Goal: Task Accomplishment & Management: Use online tool/utility

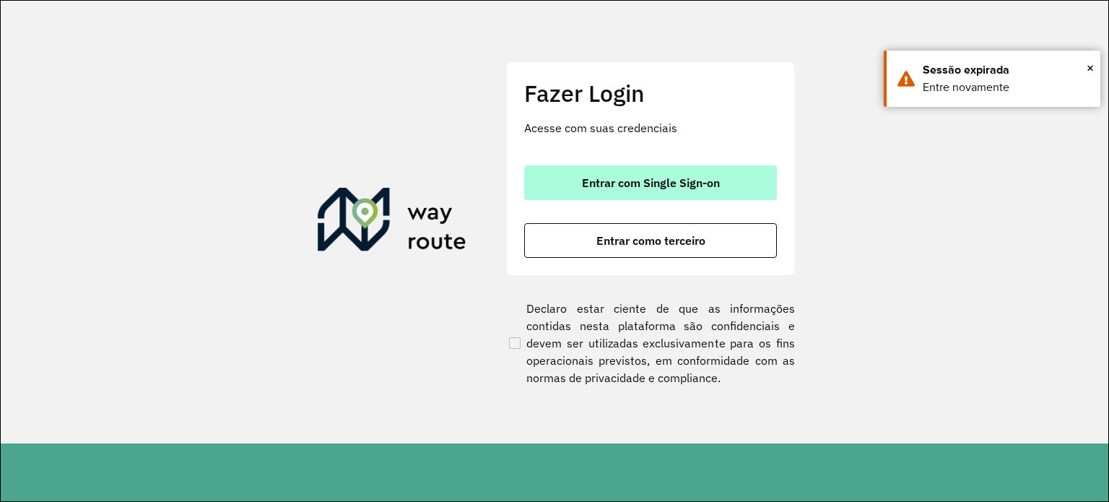
click at [623, 180] on span "Entrar com Single Sign-on" at bounding box center [651, 183] width 138 height 12
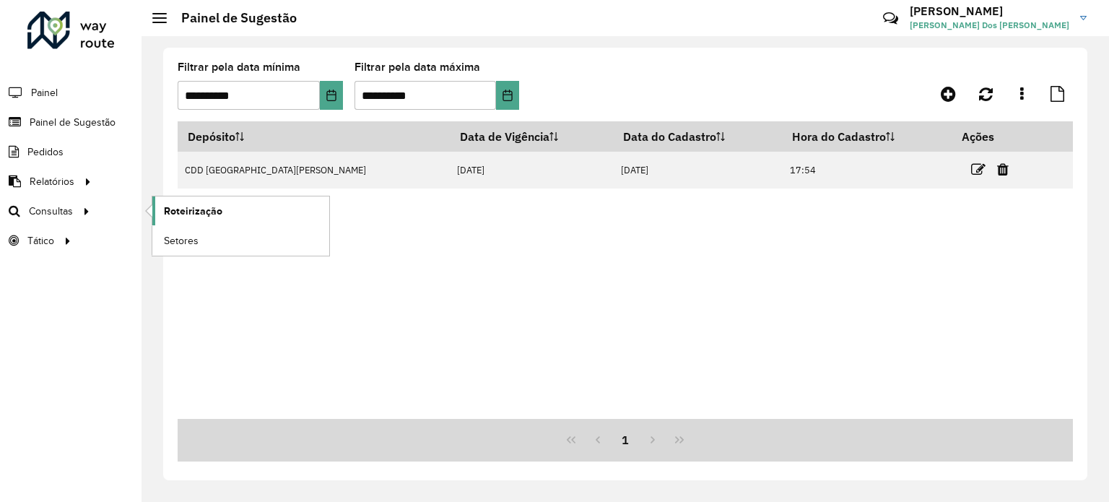
click at [239, 209] on link "Roteirização" at bounding box center [240, 210] width 177 height 29
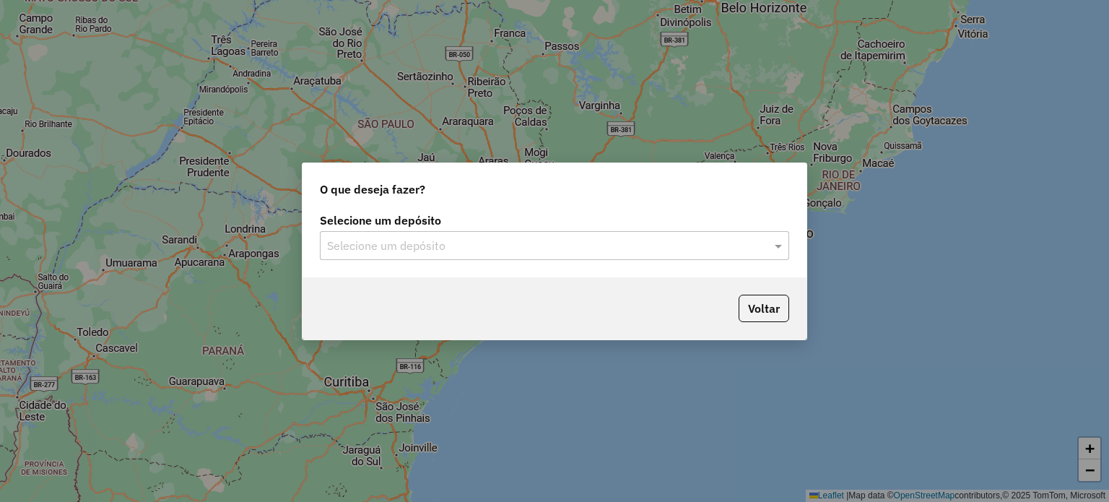
click at [433, 250] on input "text" at bounding box center [540, 246] width 426 height 17
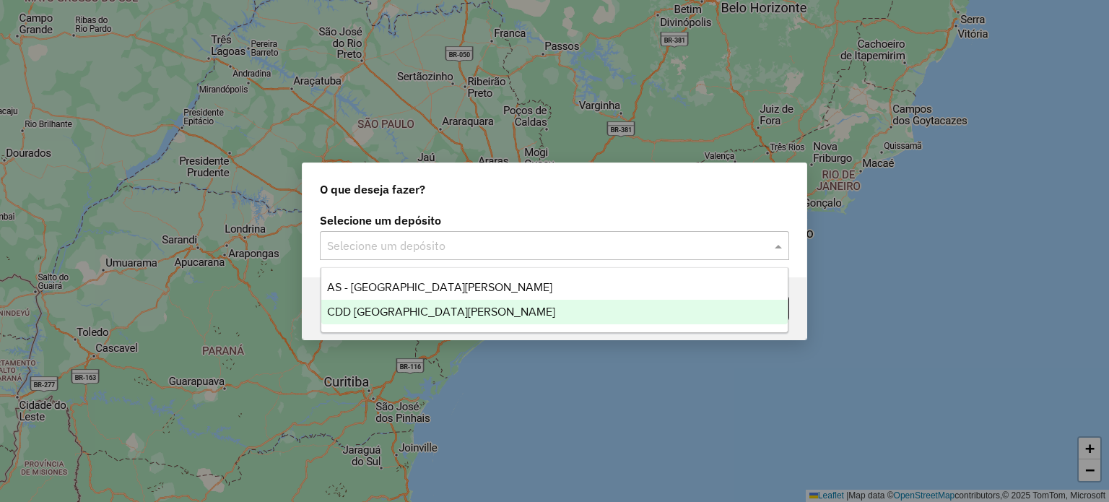
click at [412, 308] on span "CDD [GEOGRAPHIC_DATA]" at bounding box center [441, 311] width 228 height 12
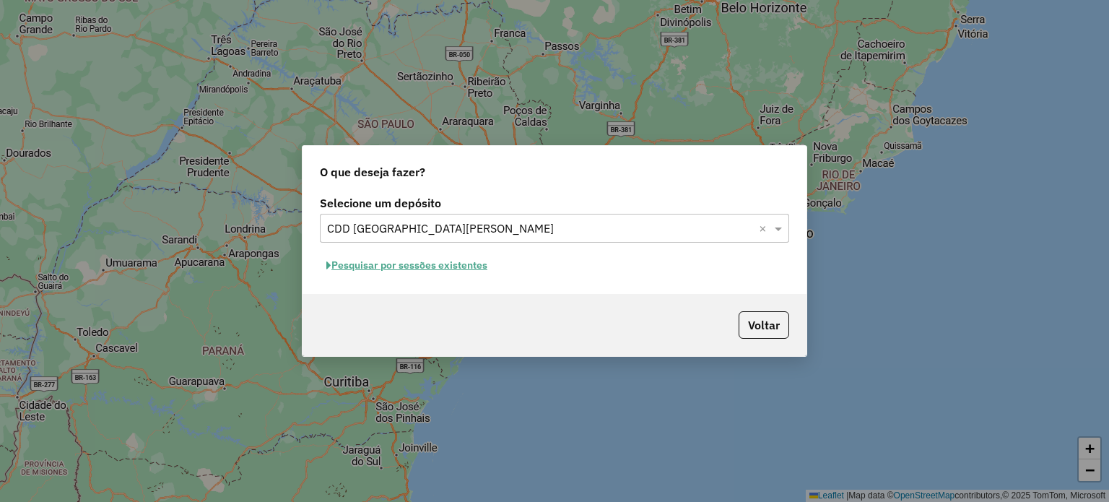
click at [408, 267] on button "Pesquisar por sessões existentes" at bounding box center [407, 265] width 174 height 22
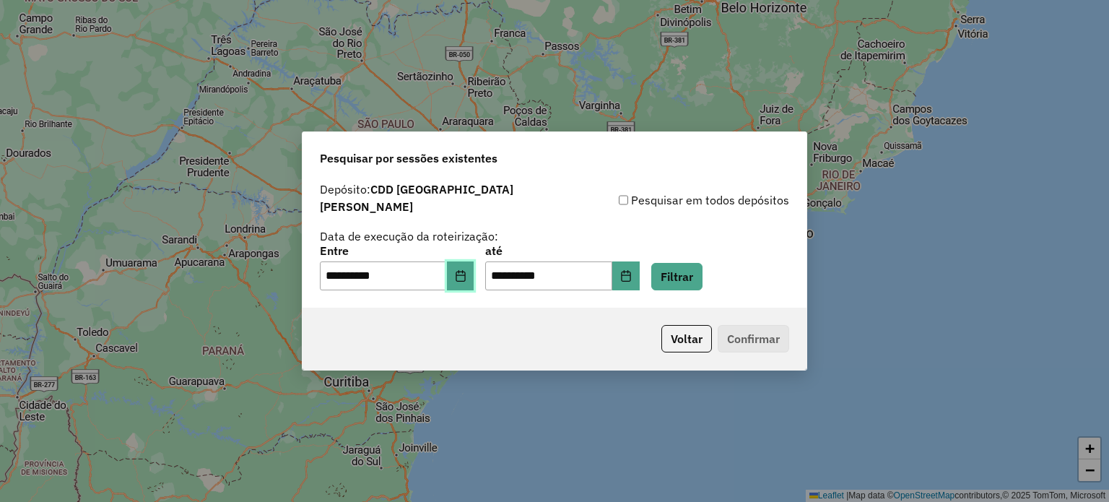
click at [467, 270] on icon "Choose Date" at bounding box center [461, 276] width 12 height 12
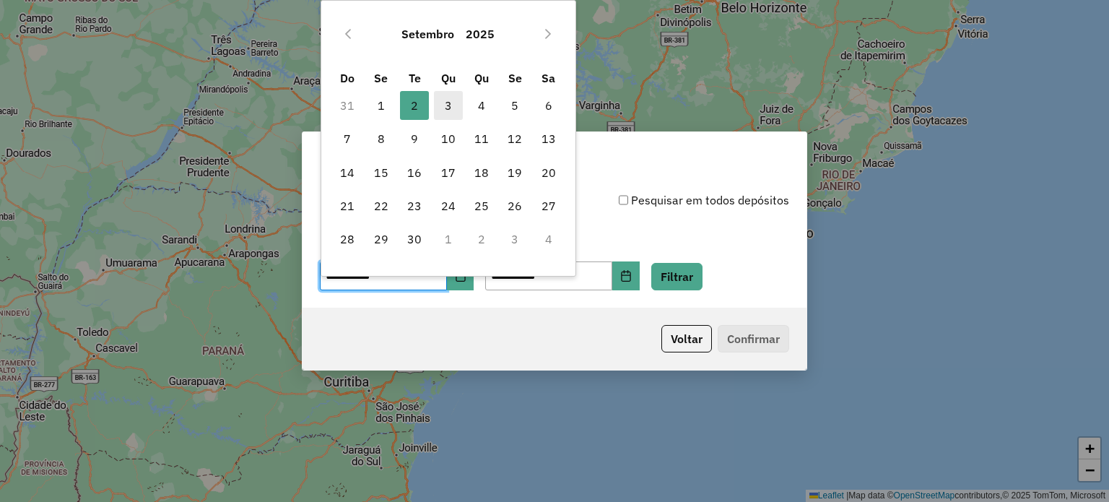
click at [451, 103] on span "3" at bounding box center [448, 105] width 29 height 29
type input "**********"
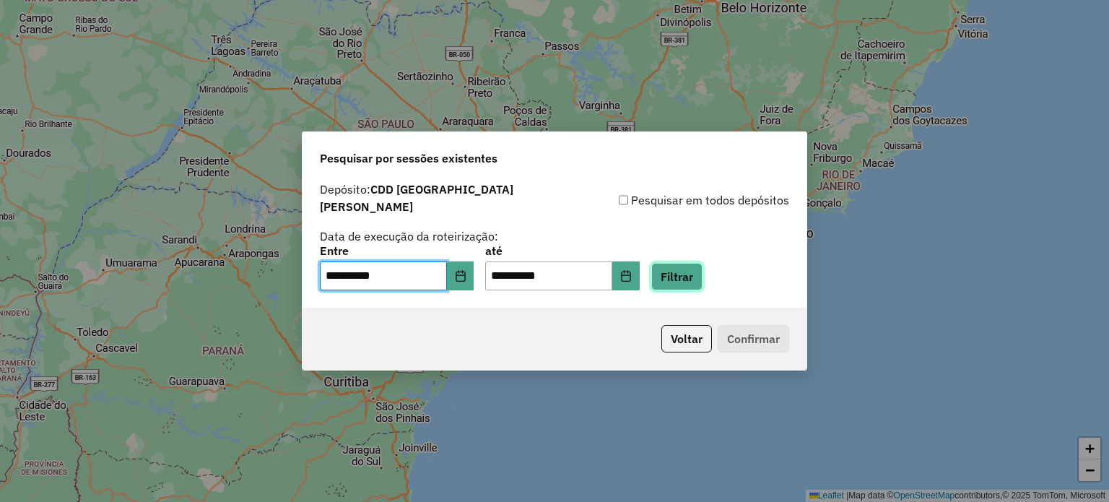
click at [689, 272] on button "Filtrar" at bounding box center [676, 276] width 51 height 27
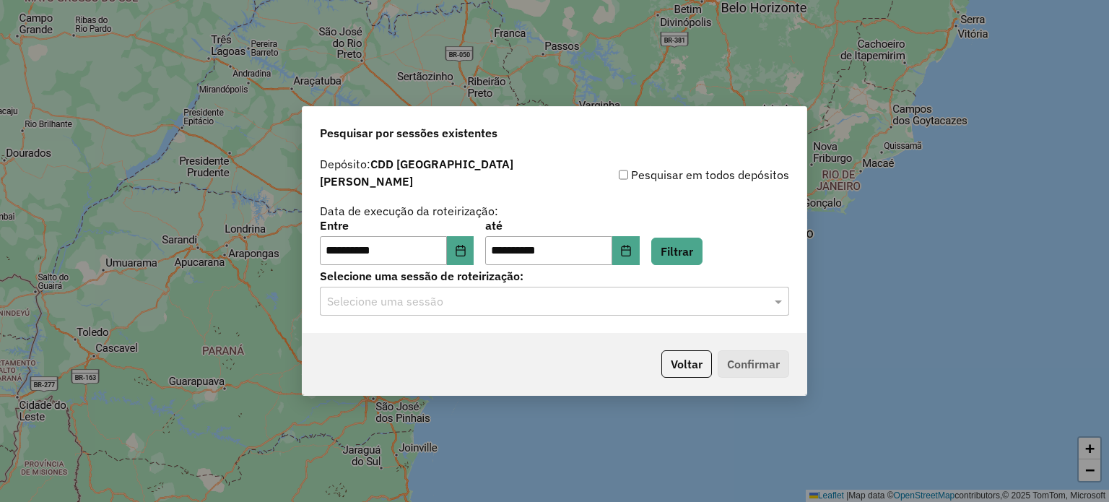
click at [423, 303] on input "text" at bounding box center [540, 301] width 426 height 17
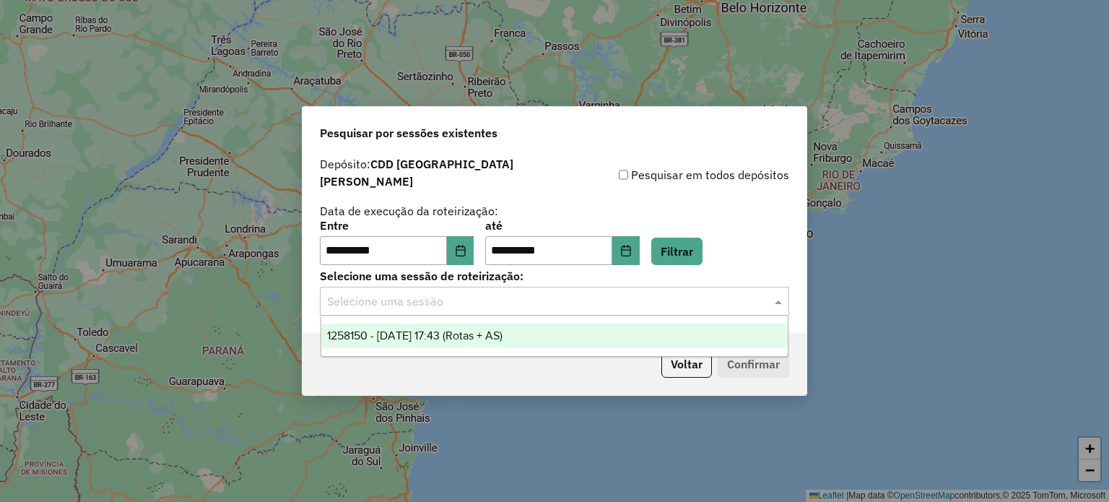
click at [413, 337] on span "1258150 - 03/09/2025 17:43 (Rotas + AS)" at bounding box center [414, 335] width 175 height 12
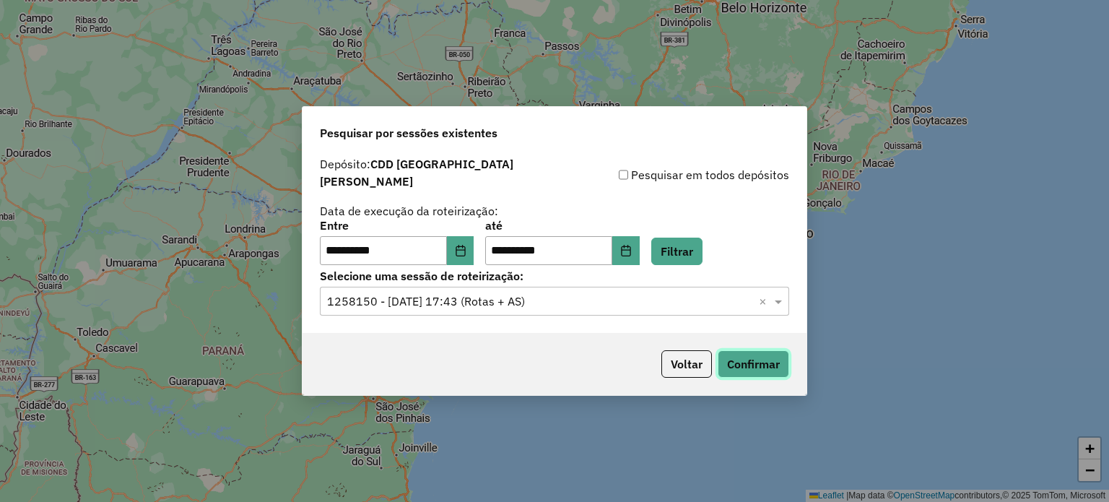
click at [745, 350] on button "Confirmar" at bounding box center [753, 363] width 71 height 27
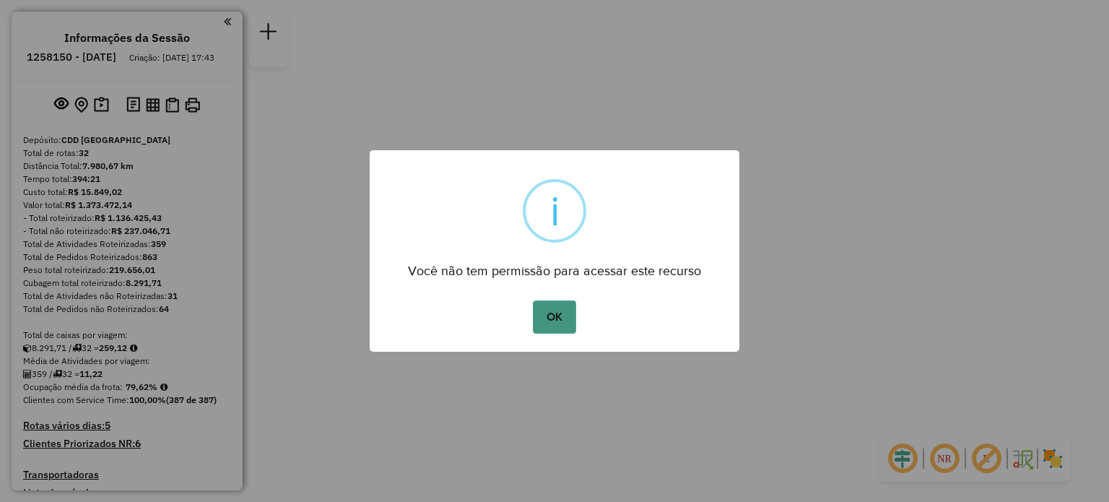
click at [563, 314] on button "OK" at bounding box center [554, 316] width 43 height 33
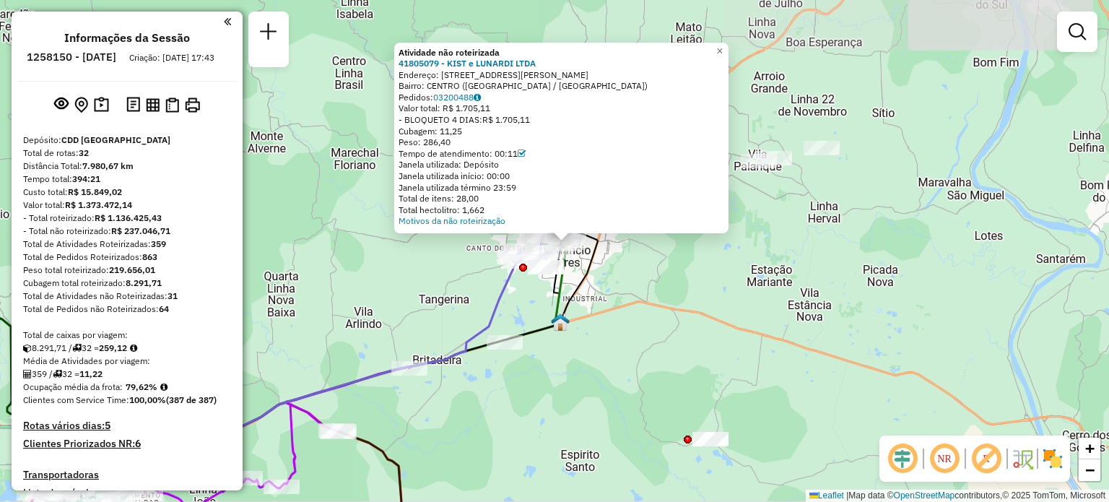
drag, startPoint x: 593, startPoint y: 301, endPoint x: 594, endPoint y: 197, distance: 104.0
click at [594, 197] on div "Atividade não roteirizada 41805079 - KIST e LUNARDI LTDA Endereço: R OSVALDO AR…" at bounding box center [554, 251] width 1109 height 502
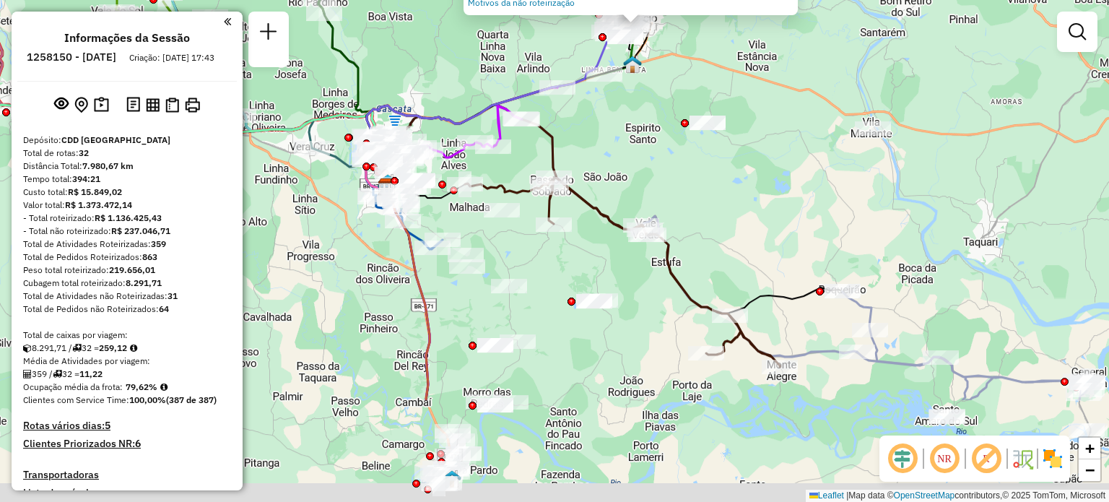
drag, startPoint x: 596, startPoint y: 288, endPoint x: 644, endPoint y: 141, distance: 155.1
click at [653, 134] on div "Atividade não roteirizada 41805079 - KIST e LUNARDI LTDA Endereço: R OSVALDO AR…" at bounding box center [554, 251] width 1109 height 502
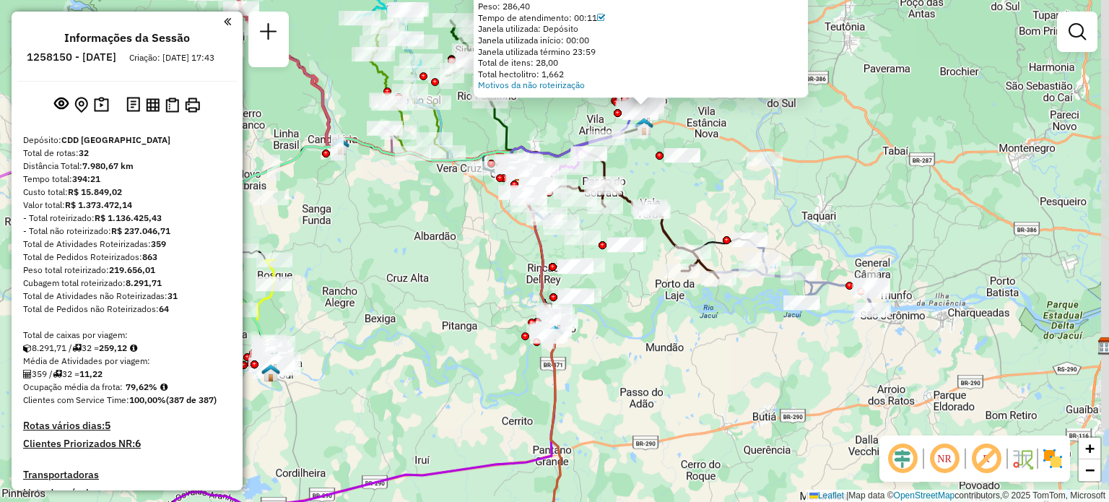
drag, startPoint x: 407, startPoint y: 271, endPoint x: 690, endPoint y: 177, distance: 298.2
click at [687, 178] on div "Atividade não roteirizada 41805079 - KIST e LUNARDI LTDA Endereço: R OSVALDO AR…" at bounding box center [554, 251] width 1109 height 502
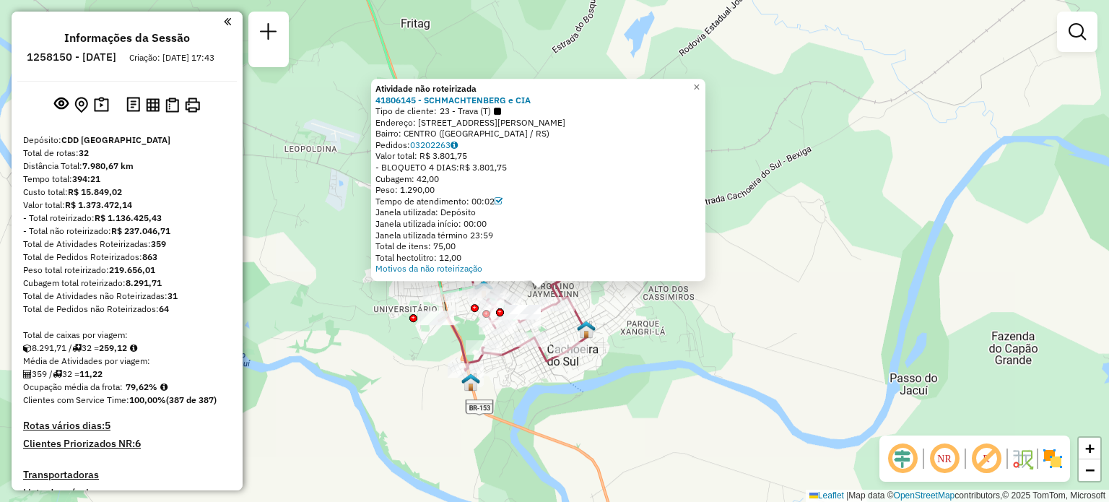
click at [693, 349] on div "Atividade não roteirizada 41806145 - SCHMACHTENBERG e CIA Tipo de cliente: 23 -…" at bounding box center [554, 251] width 1109 height 502
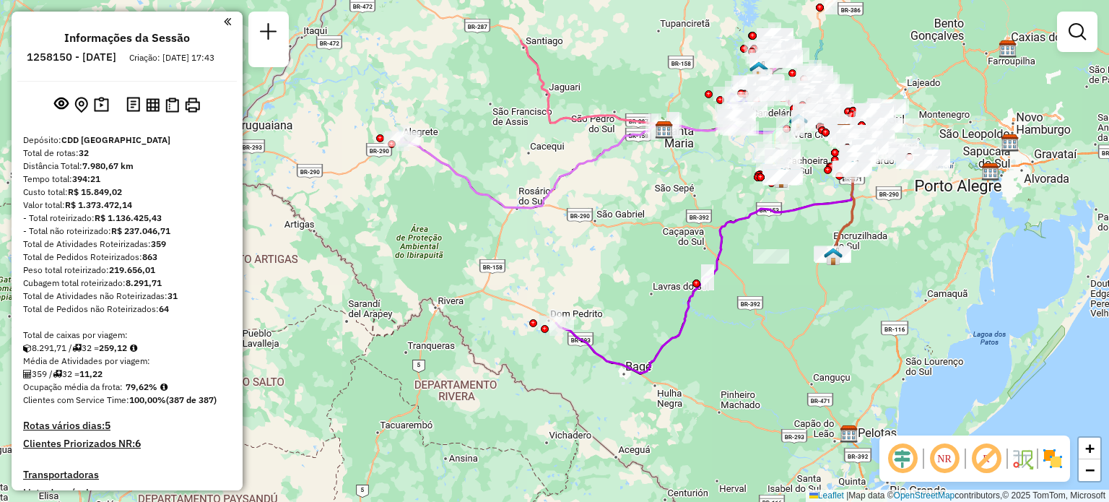
drag, startPoint x: 534, startPoint y: 164, endPoint x: 554, endPoint y: 273, distance: 110.9
click at [555, 274] on div "Janela de atendimento Grade de atendimento Capacidade Transportadoras Veículos …" at bounding box center [554, 251] width 1109 height 502
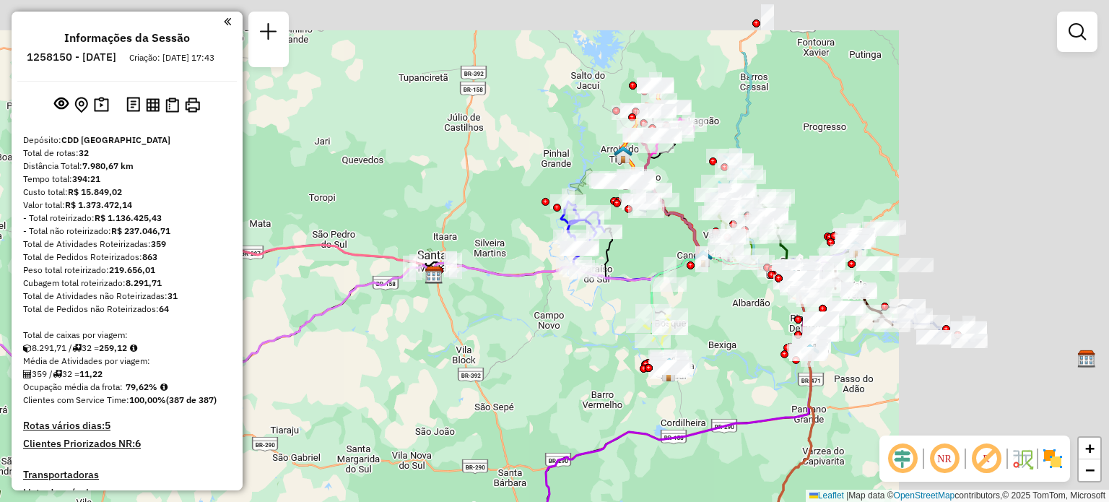
drag, startPoint x: 856, startPoint y: 210, endPoint x: 601, endPoint y: 314, distance: 275.3
click at [601, 314] on div "Janela de atendimento Grade de atendimento Capacidade Transportadoras Veículos …" at bounding box center [554, 251] width 1109 height 502
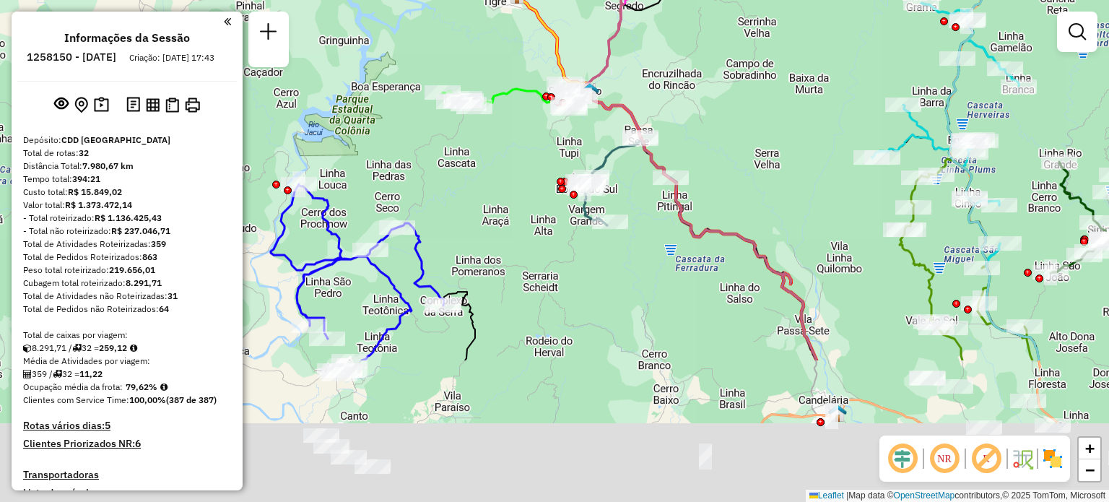
drag, startPoint x: 492, startPoint y: 385, endPoint x: 511, endPoint y: 181, distance: 204.6
click at [511, 181] on div "Janela de atendimento Grade de atendimento Capacidade Transportadoras Veículos …" at bounding box center [554, 251] width 1109 height 502
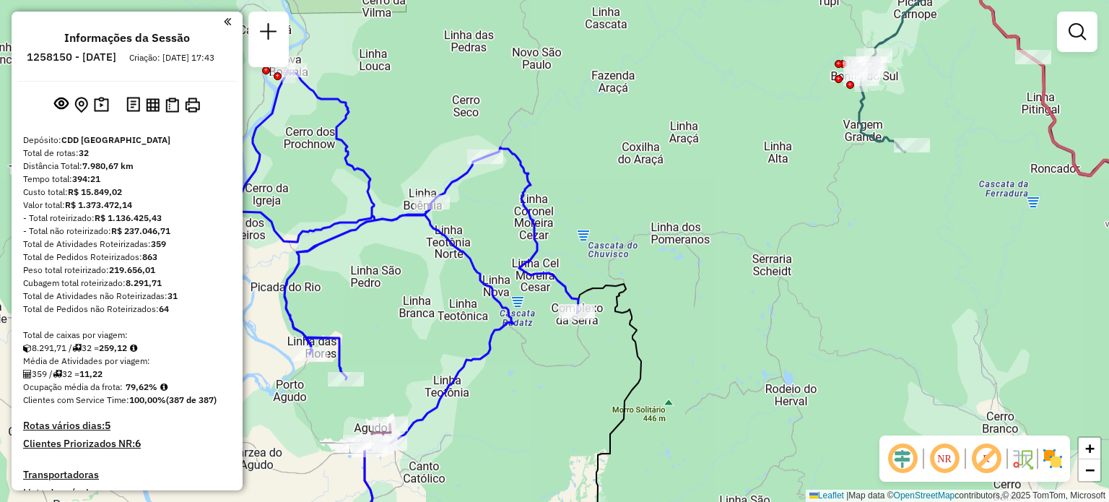
drag, startPoint x: 612, startPoint y: 296, endPoint x: 711, endPoint y: 295, distance: 99.7
click at [711, 295] on div "Janela de atendimento Grade de atendimento Capacidade Transportadoras Veículos …" at bounding box center [554, 251] width 1109 height 502
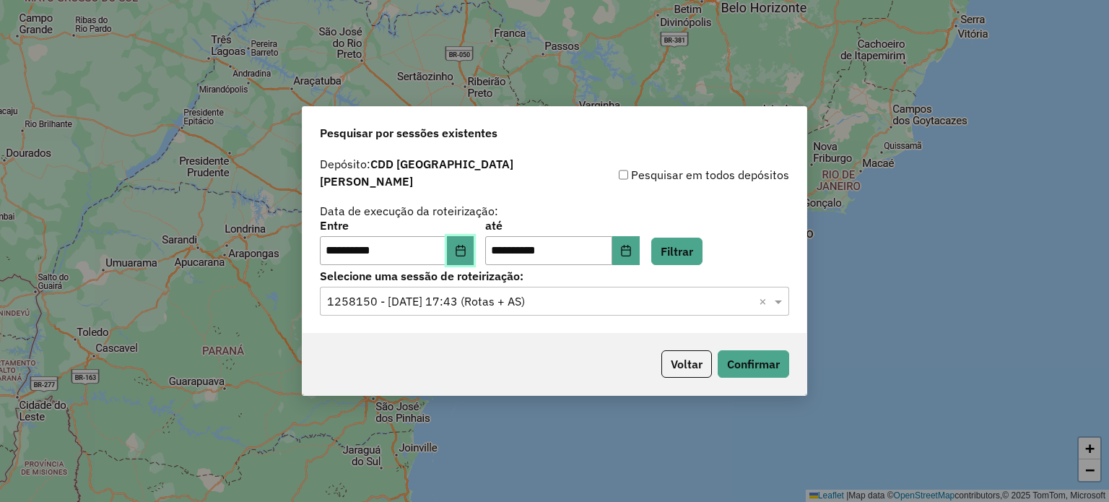
click at [472, 236] on button "Choose Date" at bounding box center [460, 250] width 27 height 29
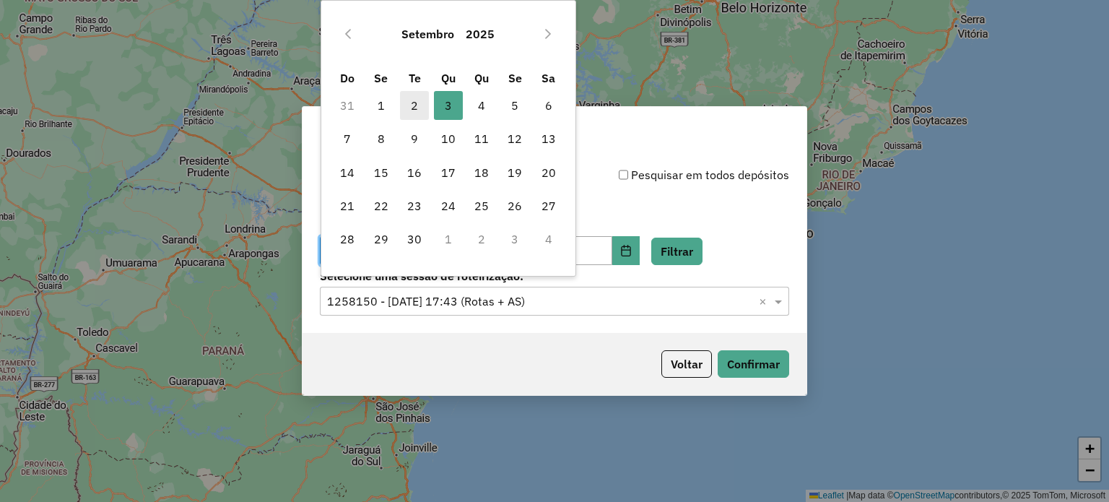
click at [416, 103] on span "2" at bounding box center [414, 105] width 29 height 29
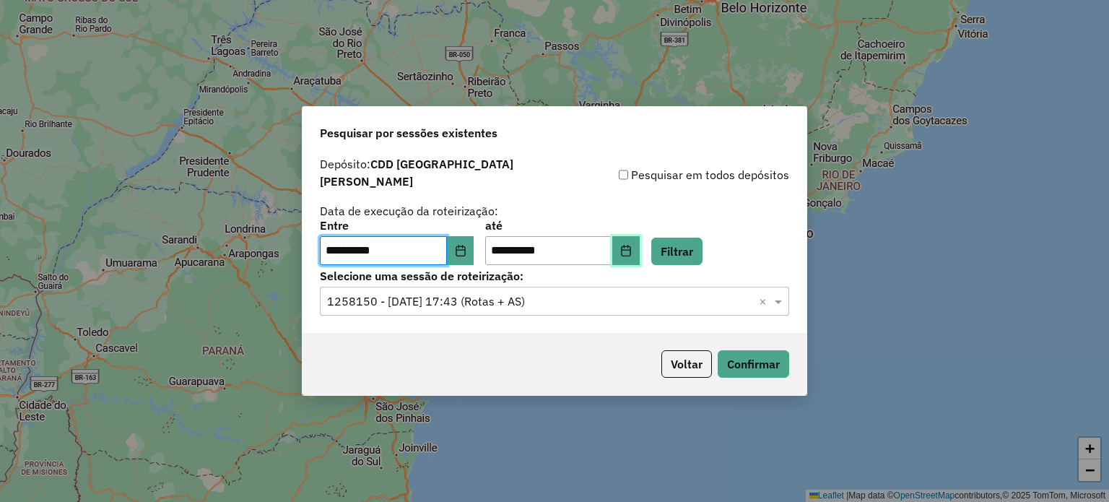
click at [640, 236] on button "Choose Date" at bounding box center [625, 250] width 27 height 29
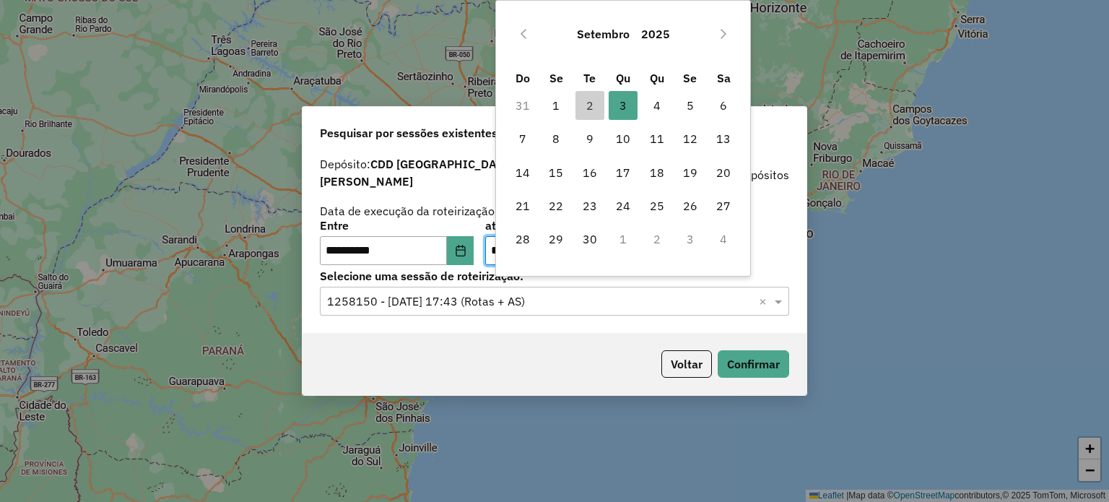
drag, startPoint x: 584, startPoint y: 97, endPoint x: 647, endPoint y: 238, distance: 154.2
click at [585, 97] on span "2" at bounding box center [590, 105] width 29 height 29
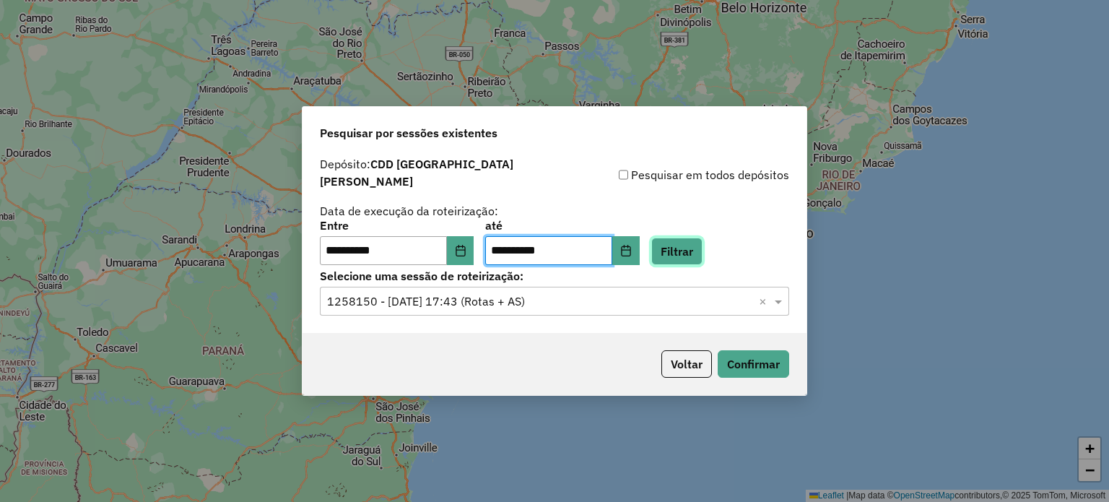
click at [700, 253] on button "Filtrar" at bounding box center [676, 251] width 51 height 27
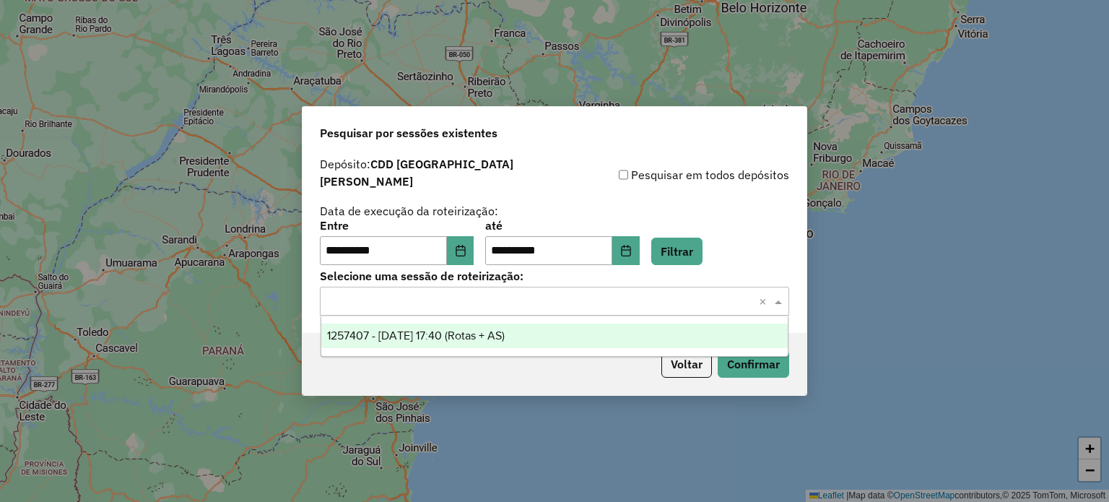
click at [489, 296] on input "text" at bounding box center [540, 301] width 426 height 17
click at [490, 329] on span "1257407 - 02/09/2025 17:40 (Rotas + AS)" at bounding box center [416, 335] width 178 height 12
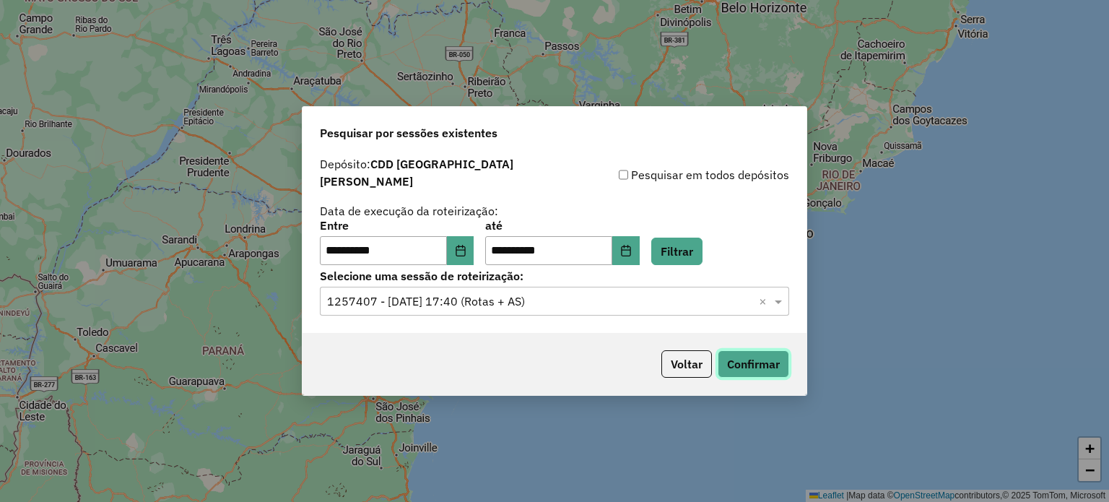
click at [737, 352] on button "Confirmar" at bounding box center [753, 363] width 71 height 27
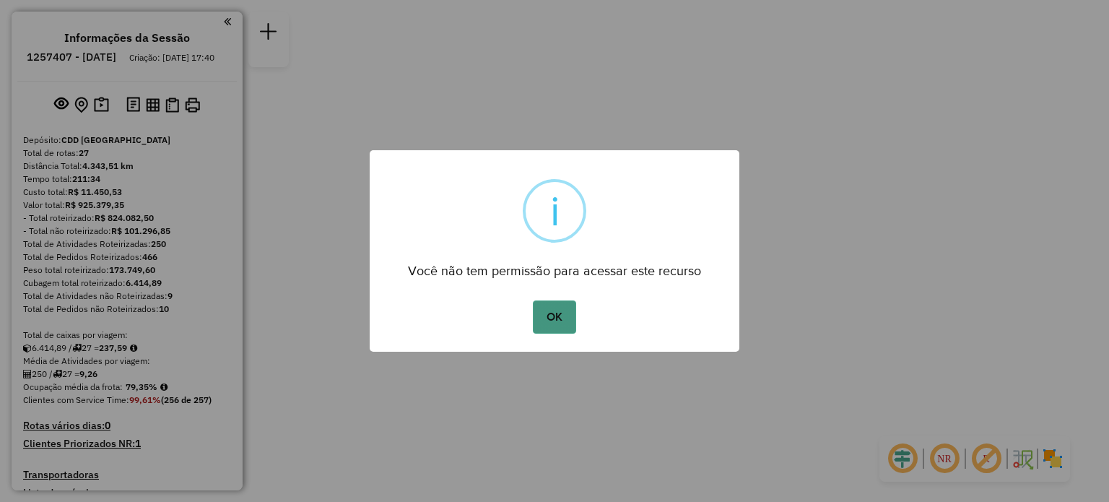
click at [548, 312] on button "OK" at bounding box center [554, 316] width 43 height 33
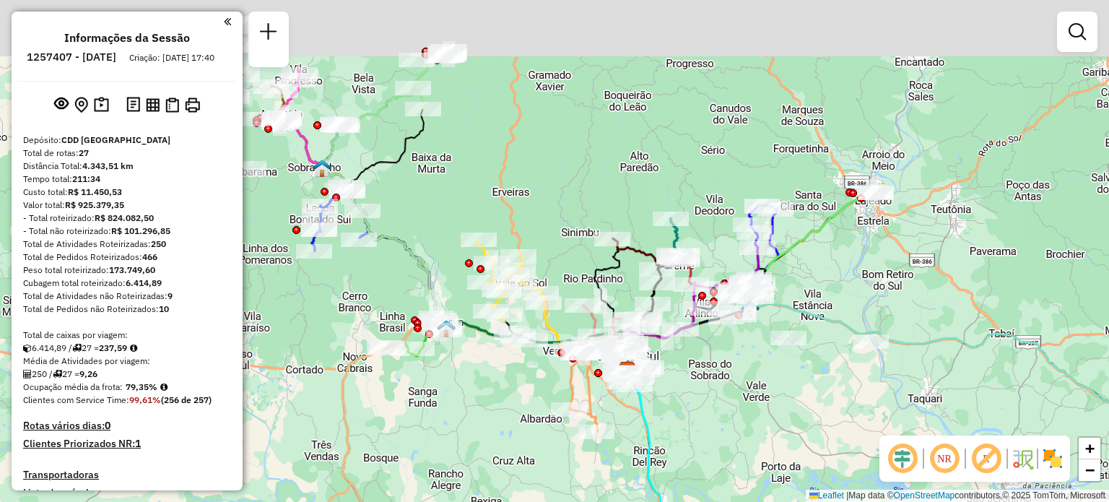
drag, startPoint x: 450, startPoint y: 74, endPoint x: 584, endPoint y: 248, distance: 219.3
click at [581, 251] on div "Janela de atendimento Grade de atendimento Capacidade Transportadoras Veículos …" at bounding box center [554, 251] width 1109 height 502
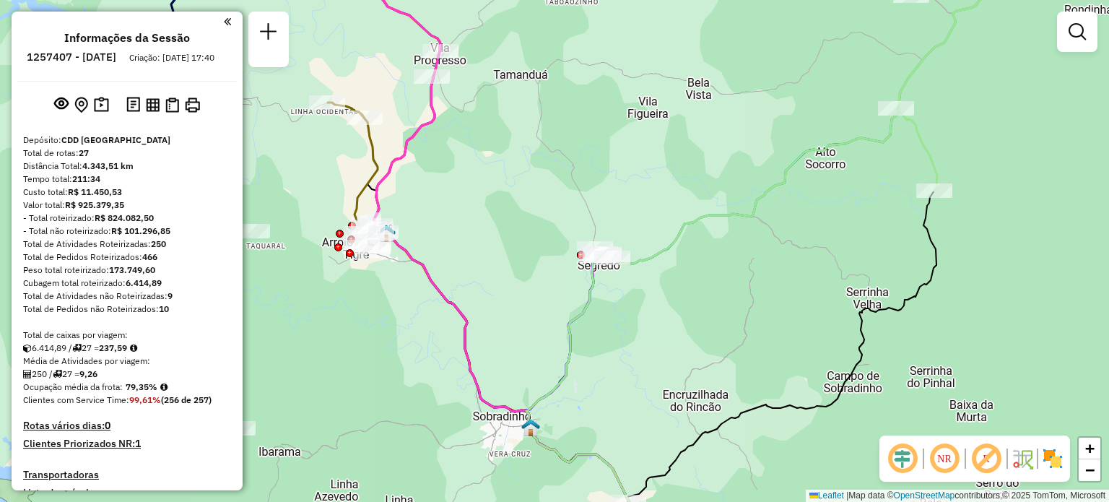
drag, startPoint x: 509, startPoint y: 158, endPoint x: 511, endPoint y: 275, distance: 117.0
click at [511, 275] on div "Janela de atendimento Grade de atendimento Capacidade Transportadoras Veículos …" at bounding box center [554, 251] width 1109 height 502
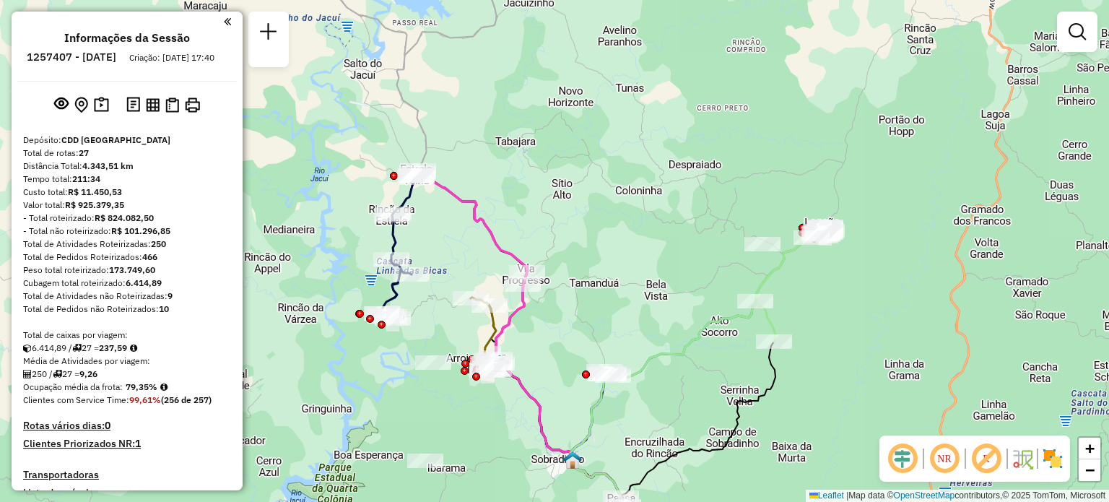
drag, startPoint x: 570, startPoint y: 160, endPoint x: 564, endPoint y: 343, distance: 182.8
click at [564, 343] on div "Janela de atendimento Grade de atendimento Capacidade Transportadoras Veículos …" at bounding box center [554, 251] width 1109 height 502
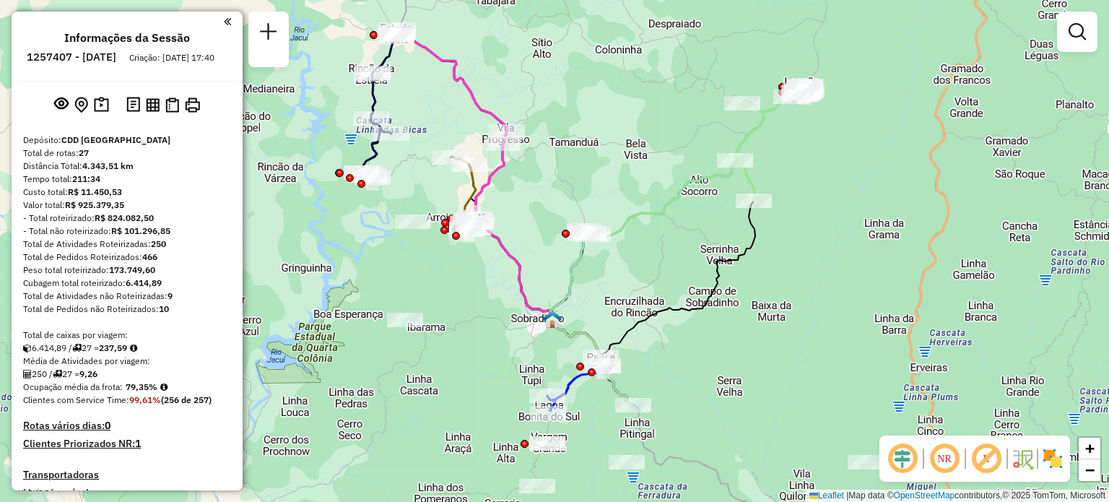
drag, startPoint x: 592, startPoint y: 222, endPoint x: 570, endPoint y: 71, distance: 152.6
click at [570, 71] on div "Janela de atendimento Grade de atendimento Capacidade Transportadoras Veículos …" at bounding box center [554, 251] width 1109 height 502
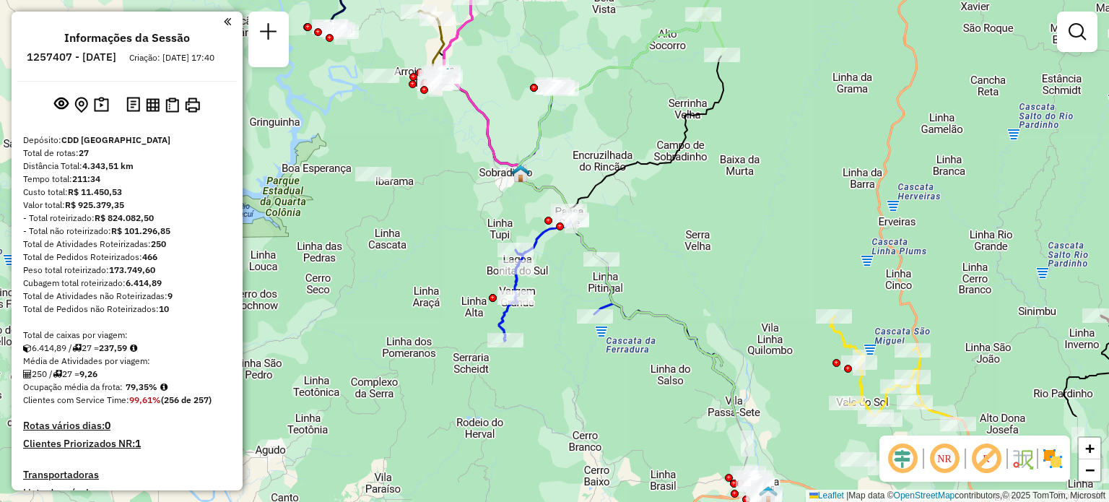
drag, startPoint x: 490, startPoint y: 219, endPoint x: 482, endPoint y: 186, distance: 34.2
click at [483, 186] on div "Janela de atendimento Grade de atendimento Capacidade Transportadoras Veículos …" at bounding box center [554, 251] width 1109 height 502
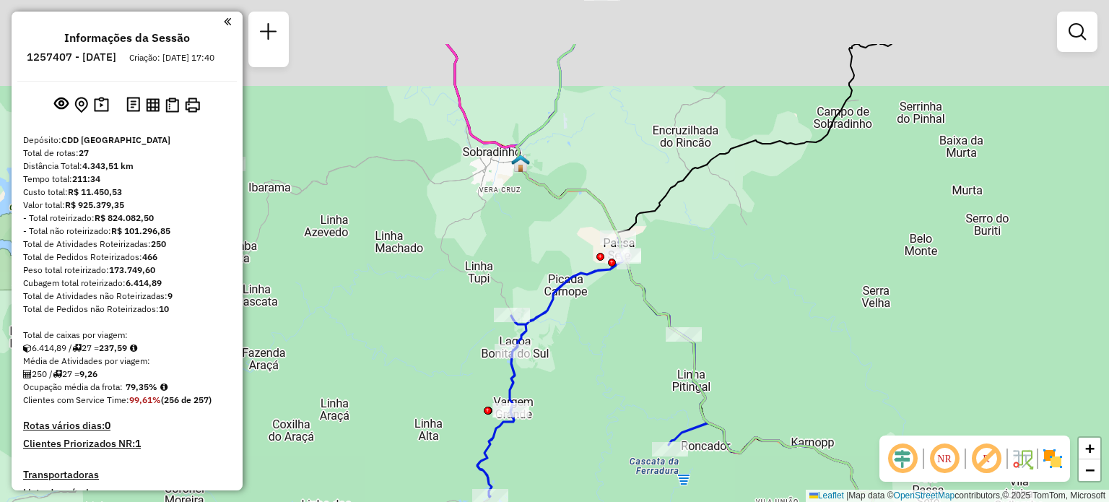
drag, startPoint x: 557, startPoint y: 93, endPoint x: 570, endPoint y: 248, distance: 155.0
click at [570, 248] on icon at bounding box center [733, 345] width 434 height 602
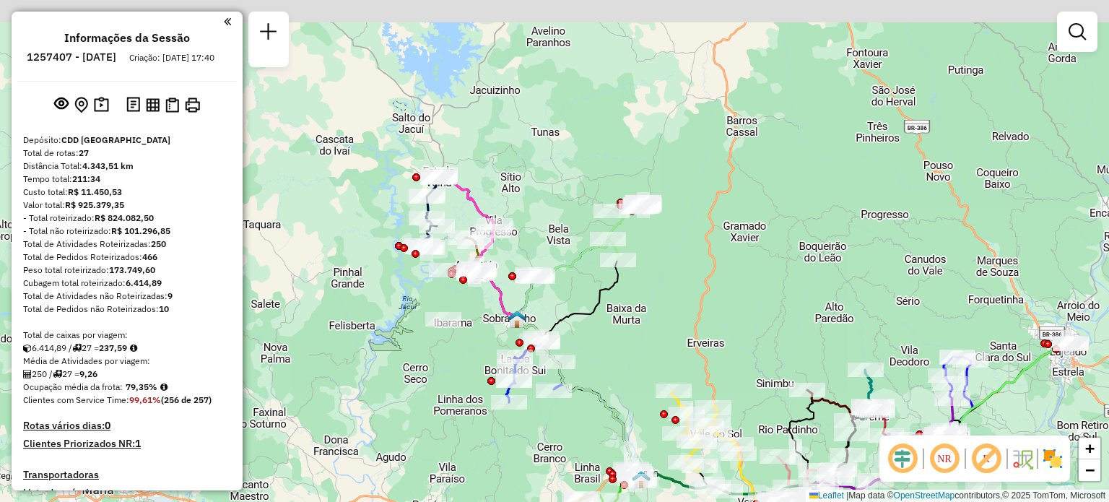
drag, startPoint x: 532, startPoint y: 42, endPoint x: 548, endPoint y: 229, distance: 187.7
click at [550, 229] on div "Janela de atendimento Grade de atendimento Capacidade Transportadoras Veículos …" at bounding box center [554, 251] width 1109 height 502
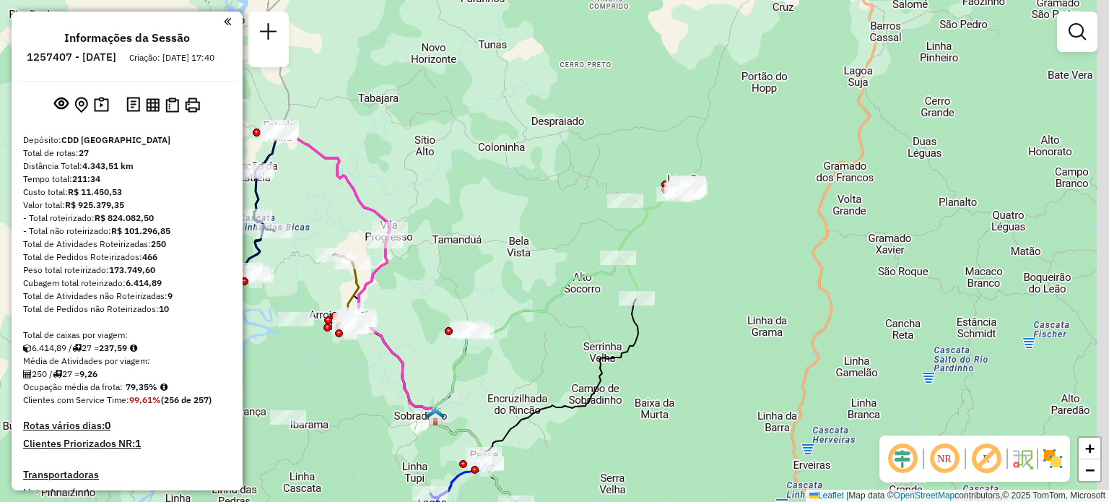
drag, startPoint x: 598, startPoint y: 245, endPoint x: 568, endPoint y: 177, distance: 74.1
click at [525, 155] on div "Janela de atendimento Grade de atendimento Capacidade Transportadoras Veículos …" at bounding box center [554, 251] width 1109 height 502
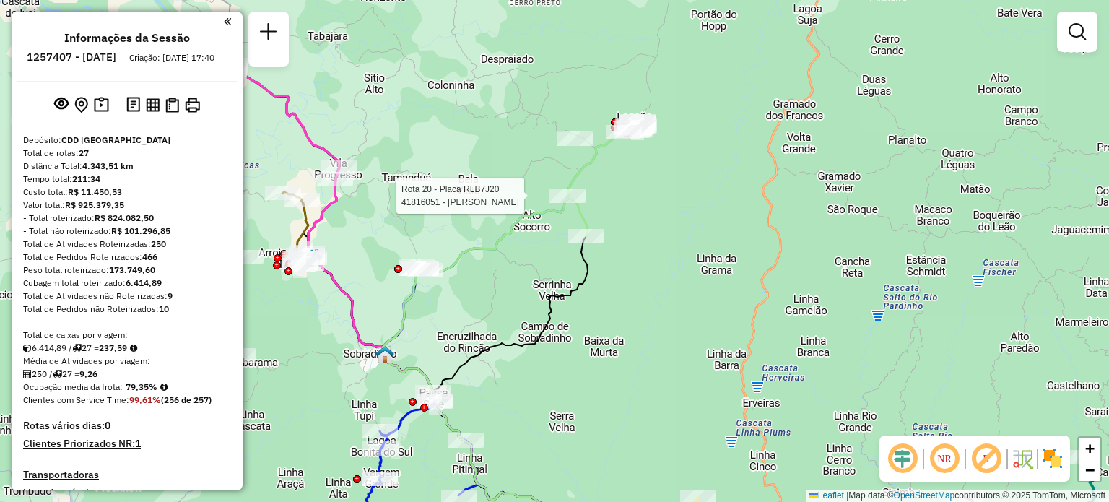
select select "**********"
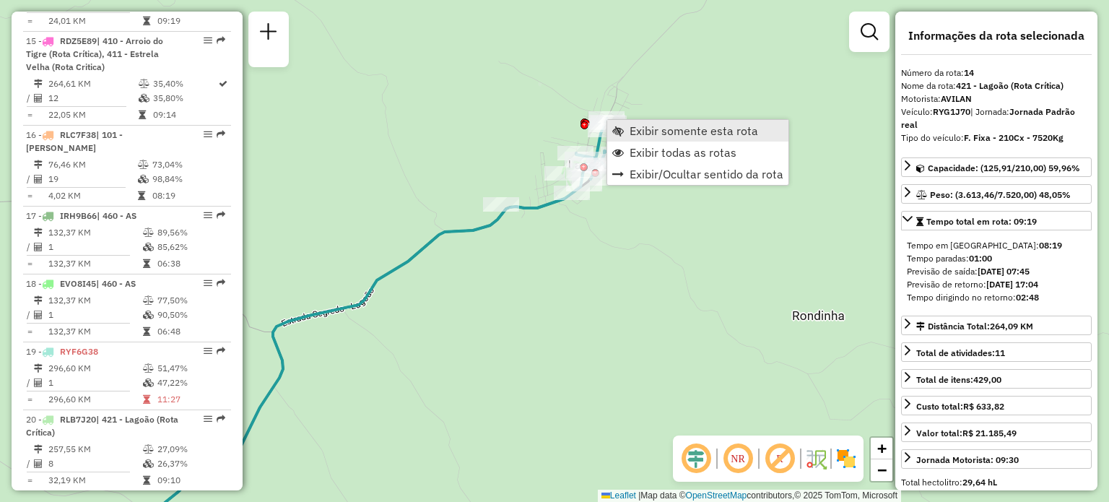
scroll to position [1584, 0]
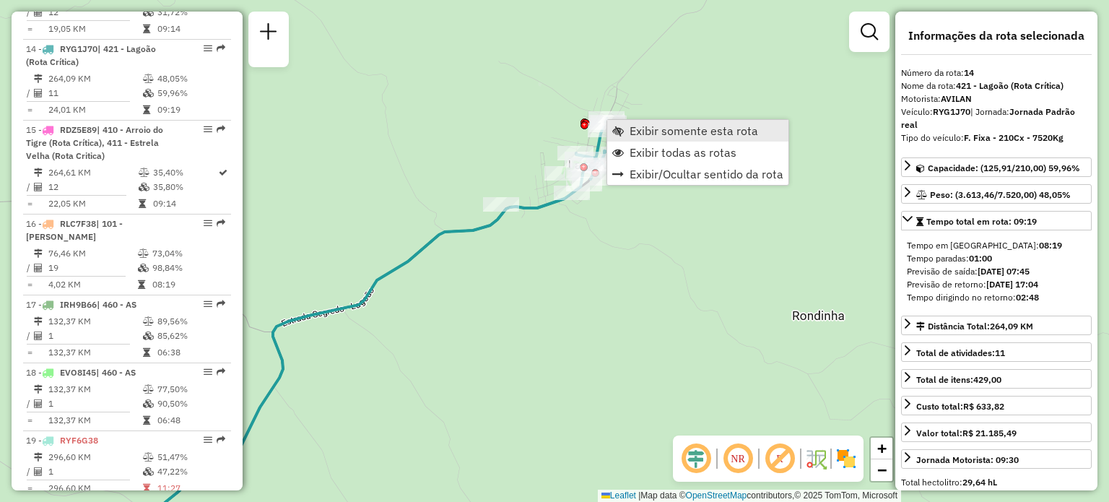
click at [635, 134] on span "Exibir somente esta rota" at bounding box center [694, 131] width 129 height 12
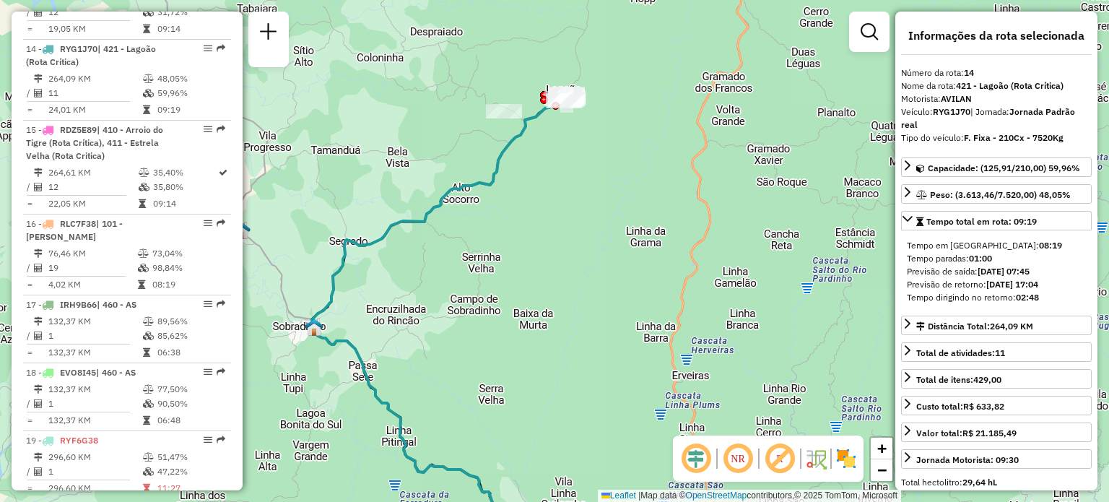
drag, startPoint x: 583, startPoint y: 191, endPoint x: 616, endPoint y: 146, distance: 55.9
click at [589, 192] on div "Janela de atendimento Grade de atendimento Capacidade Transportadoras Veículos …" at bounding box center [554, 251] width 1109 height 502
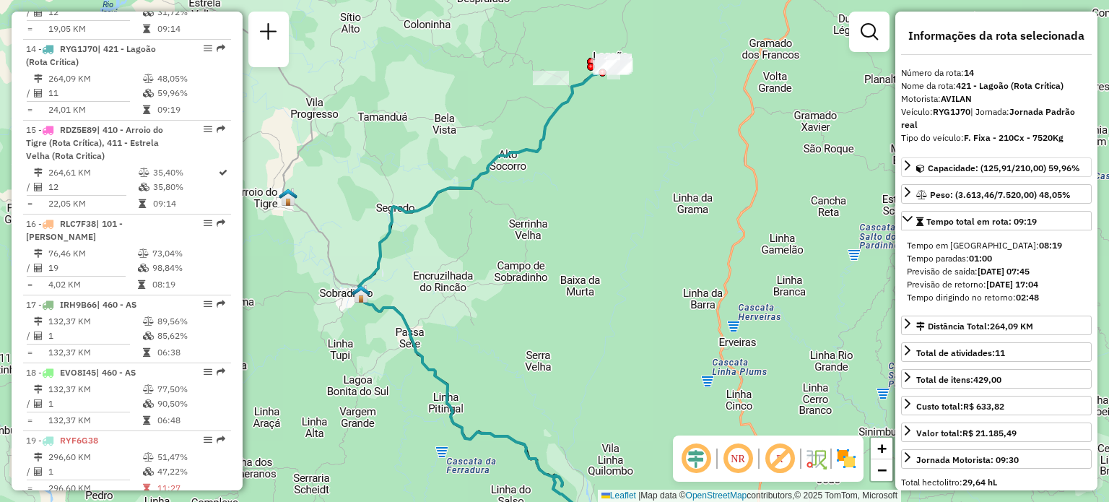
scroll to position [72, 0]
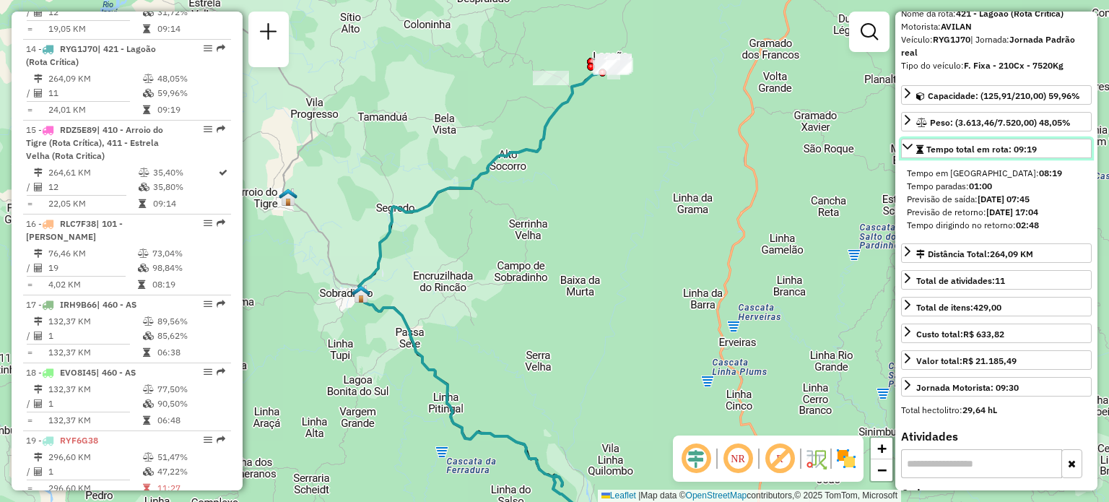
click at [958, 149] on span "Tempo total em rota: 09:19" at bounding box center [982, 149] width 110 height 11
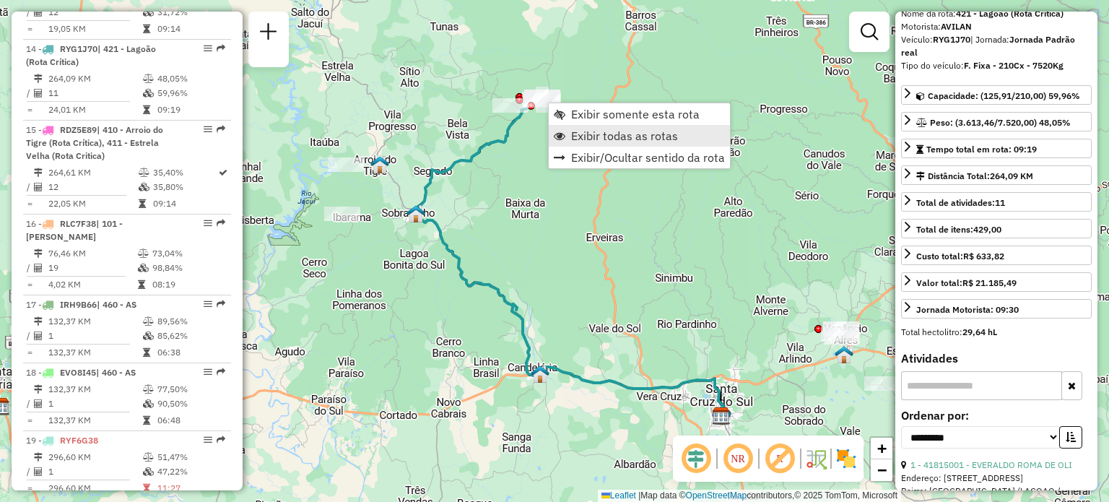
click at [616, 134] on span "Exibir todas as rotas" at bounding box center [624, 136] width 107 height 12
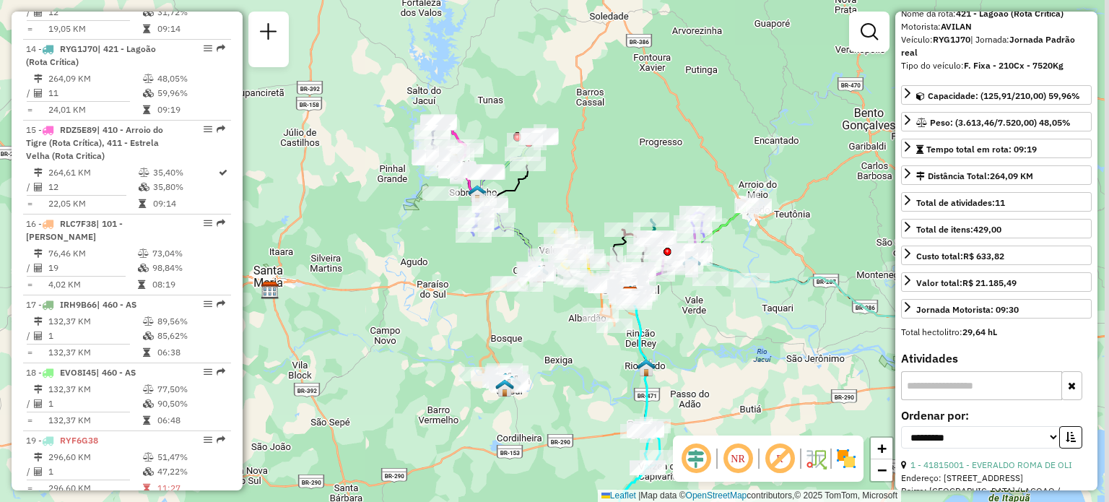
drag, startPoint x: 726, startPoint y: 166, endPoint x: 647, endPoint y: 164, distance: 79.5
click at [647, 164] on div "Janela de atendimento Grade de atendimento Capacidade Transportadoras Veículos …" at bounding box center [554, 251] width 1109 height 502
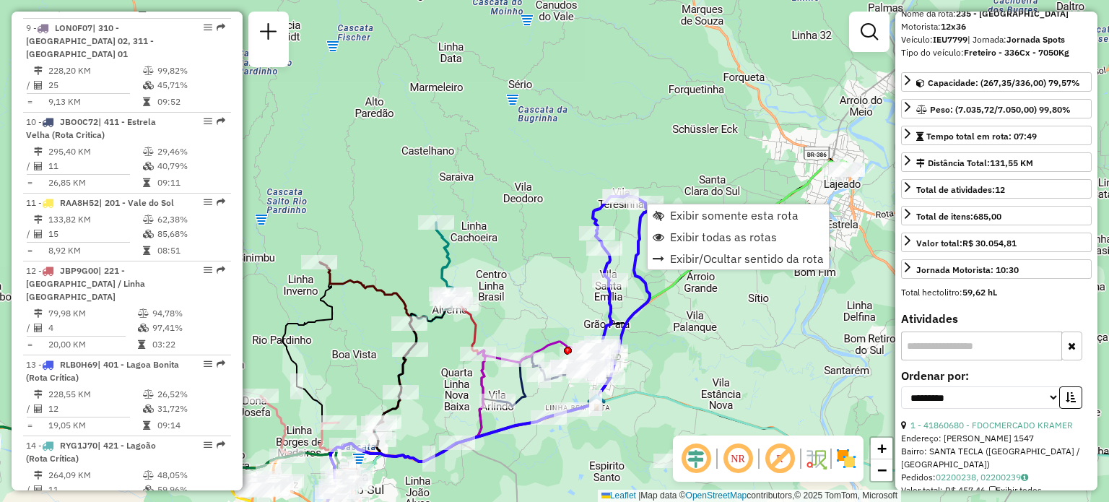
scroll to position [1020, 0]
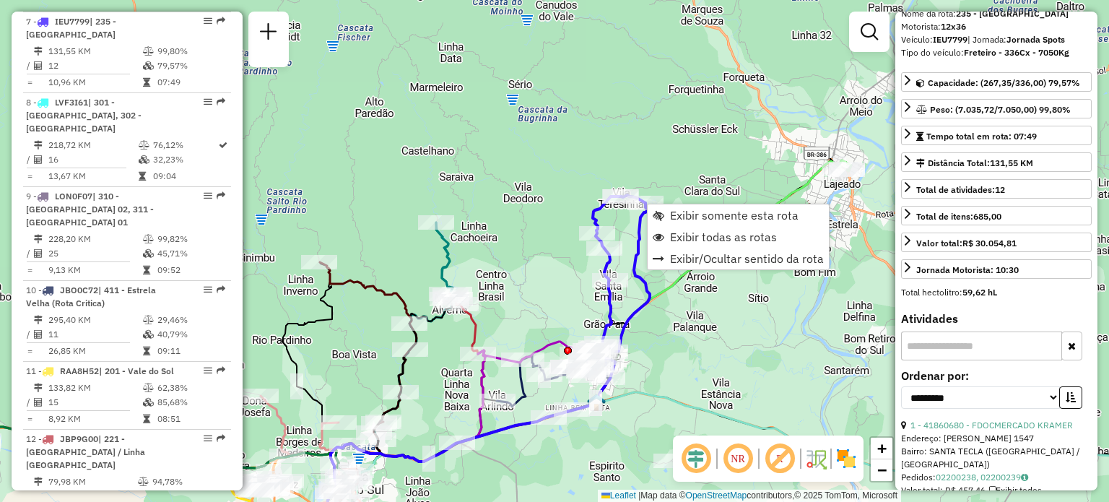
drag, startPoint x: 490, startPoint y: 202, endPoint x: 477, endPoint y: 147, distance: 57.3
click at [477, 147] on div "Janela de atendimento Grade de atendimento Capacidade Transportadoras Veículos …" at bounding box center [554, 251] width 1109 height 502
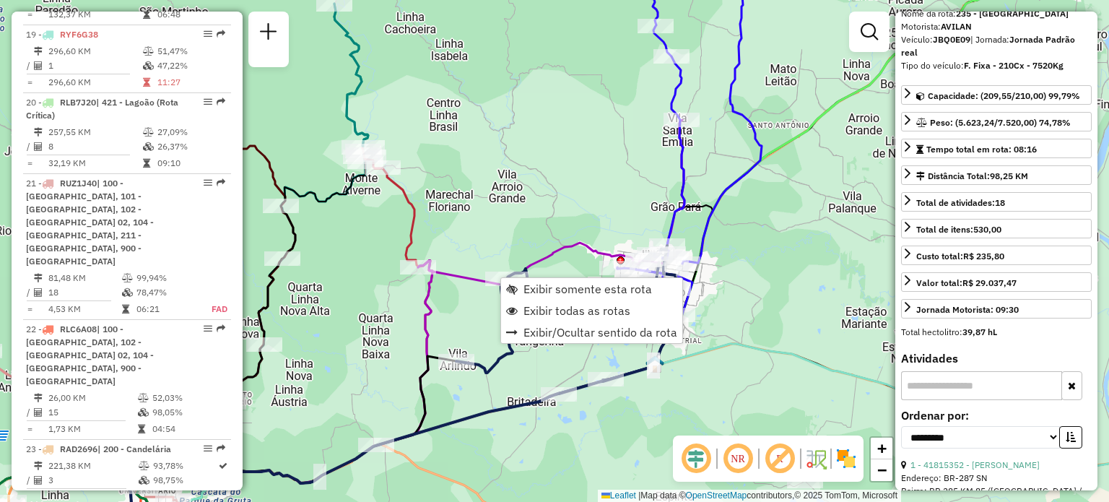
scroll to position [2405, 0]
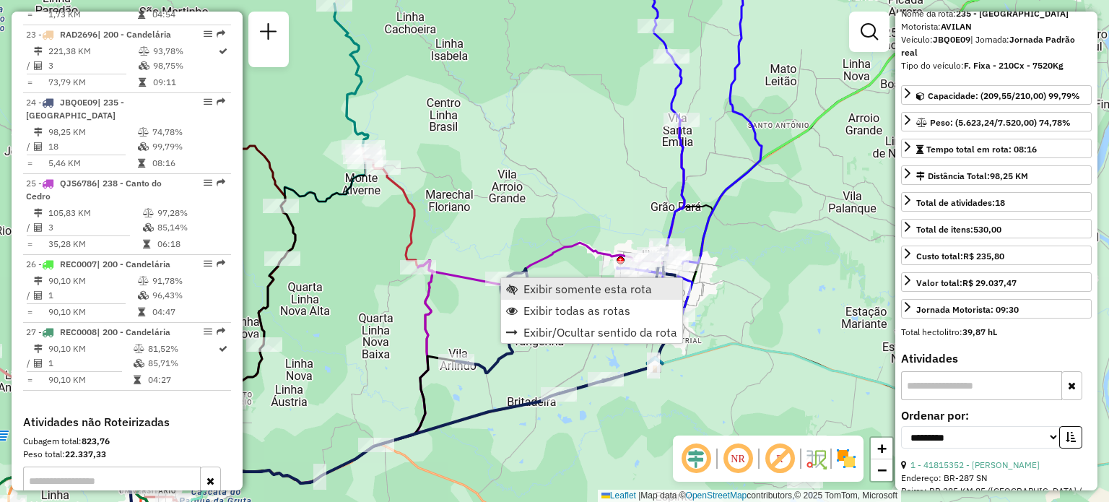
click at [542, 290] on span "Exibir somente esta rota" at bounding box center [588, 289] width 129 height 12
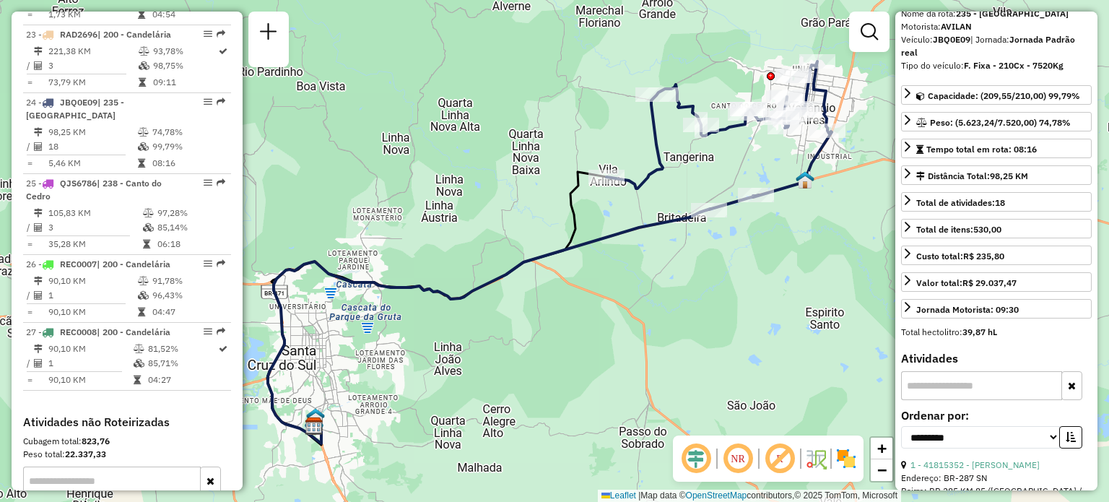
drag, startPoint x: 702, startPoint y: 178, endPoint x: 656, endPoint y: 200, distance: 51.4
click at [654, 201] on div "Janela de atendimento Grade de atendimento Capacidade Transportadoras Veículos …" at bounding box center [554, 251] width 1109 height 502
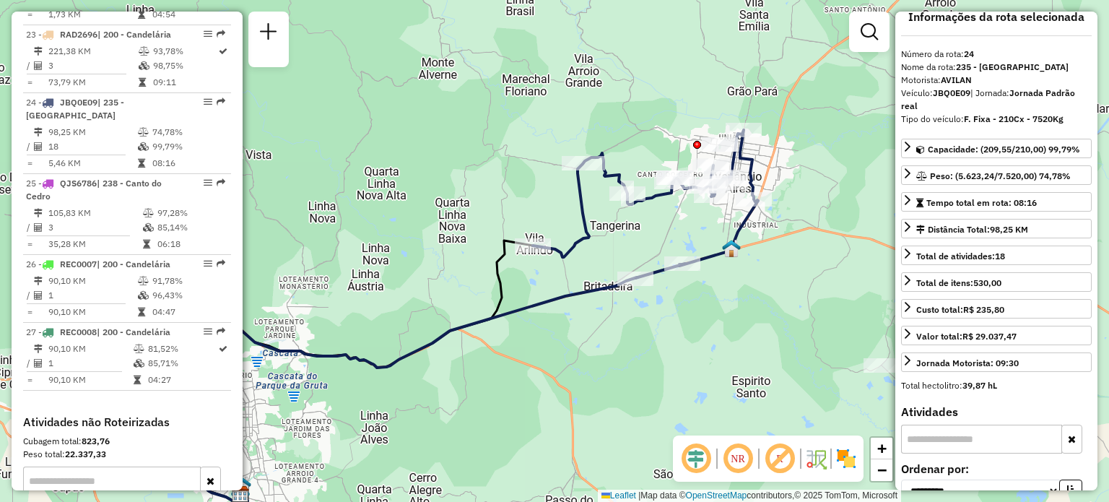
scroll to position [0, 0]
